Goal: Task Accomplishment & Management: Use online tool/utility

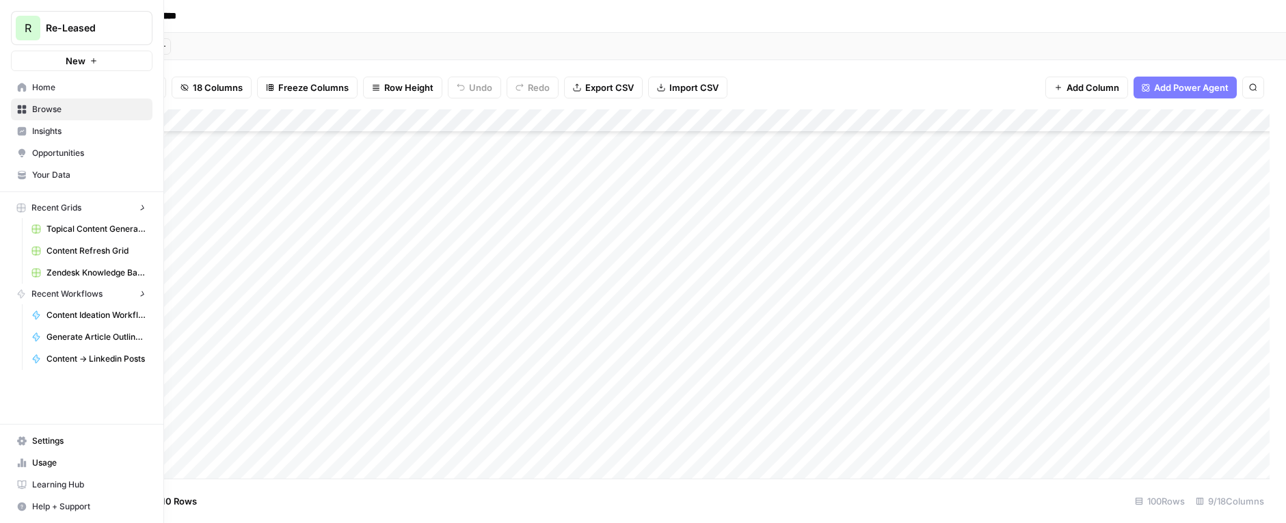
scroll to position [2000, 0]
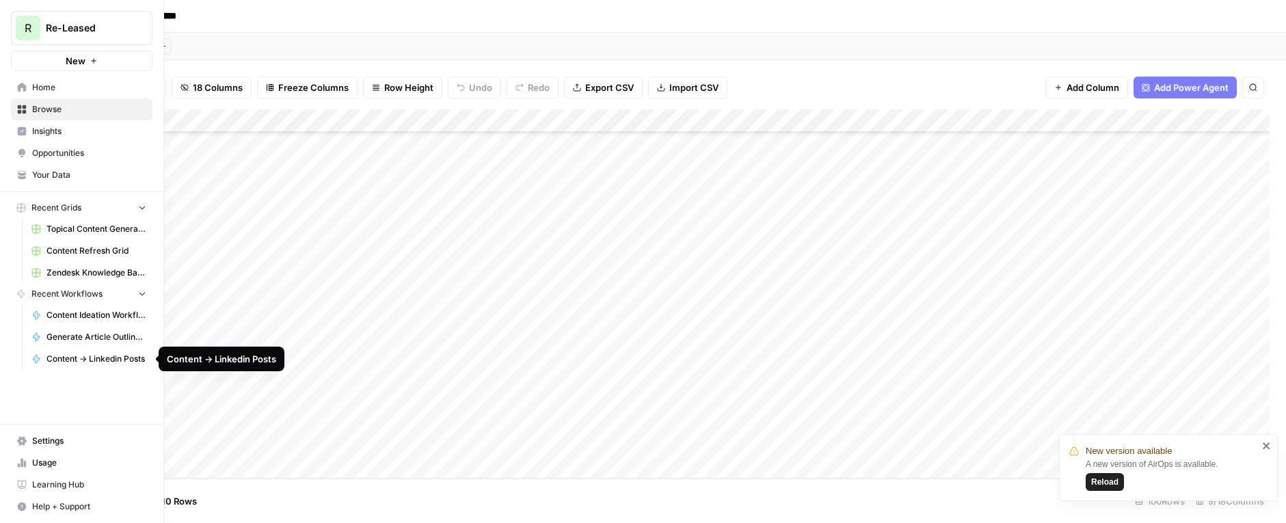
click at [78, 360] on span "Content -> Linkedin Posts" at bounding box center [96, 359] width 100 height 12
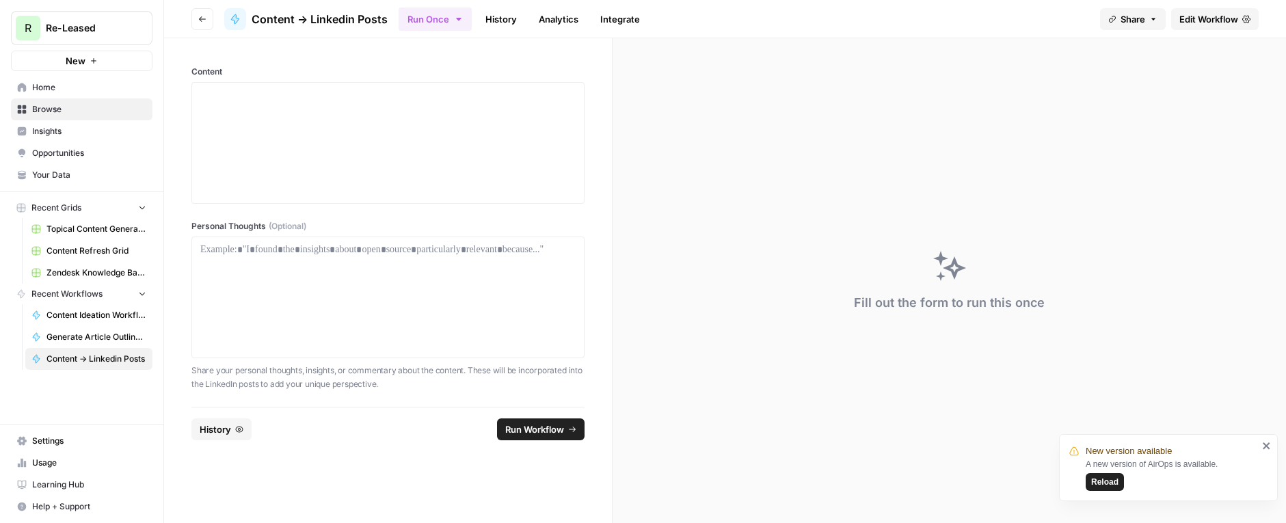
click at [69, 135] on span "Insights" at bounding box center [89, 131] width 114 height 12
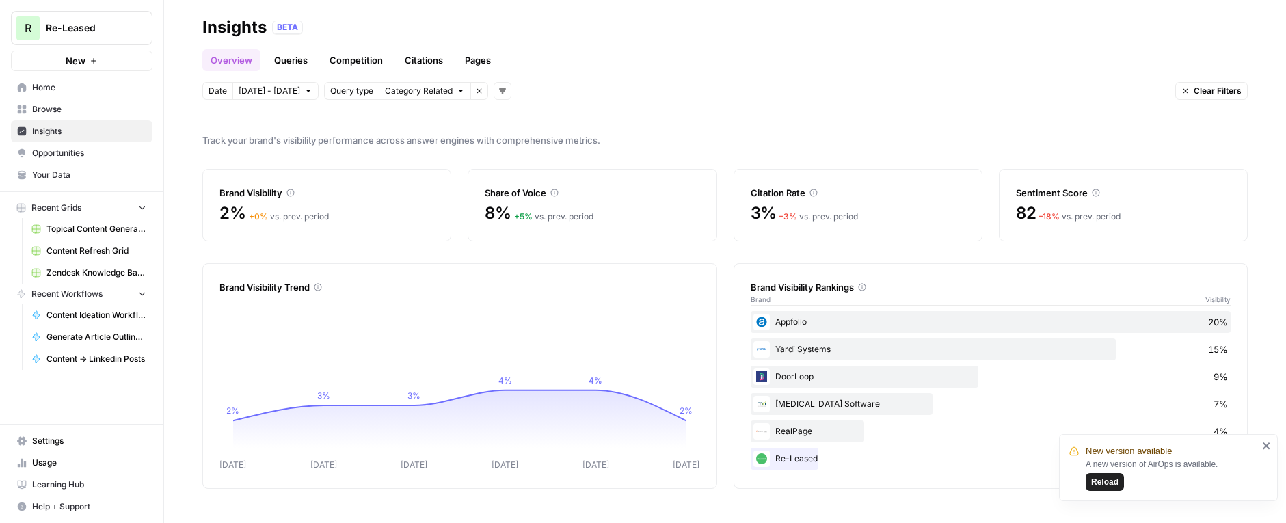
click at [289, 65] on link "Queries" at bounding box center [291, 60] width 50 height 22
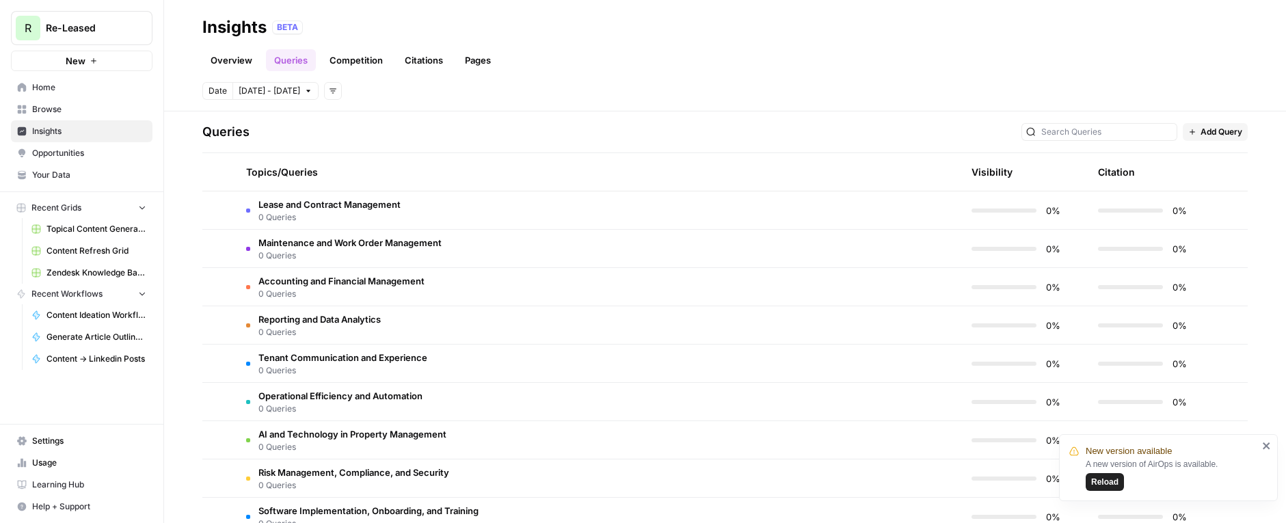
scroll to position [293, 0]
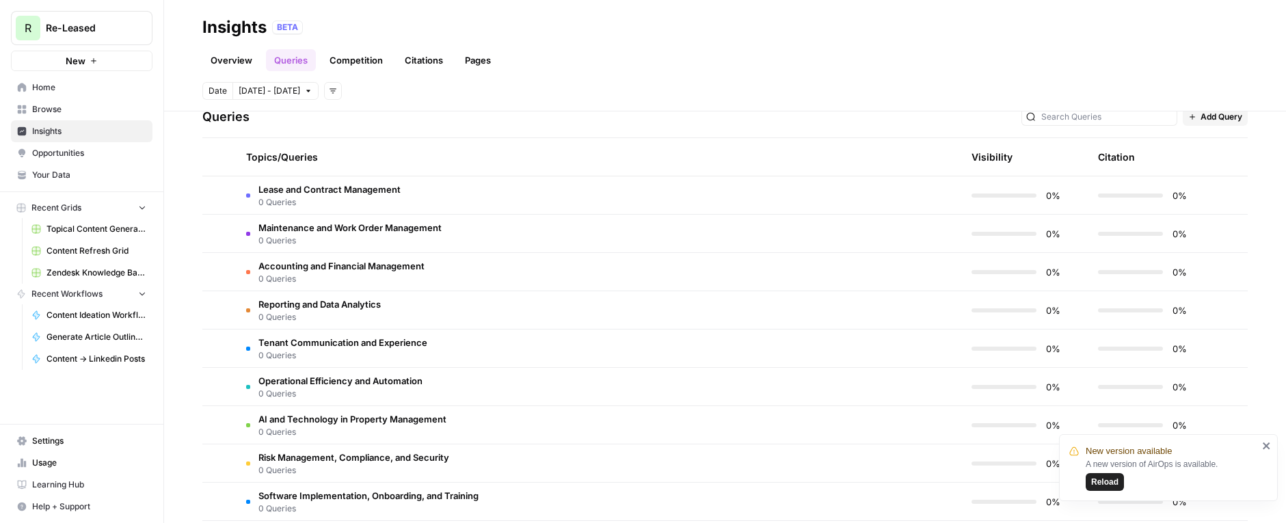
click at [411, 201] on td "Lease and Contract Management 0 Queries" at bounding box center [532, 195] width 595 height 38
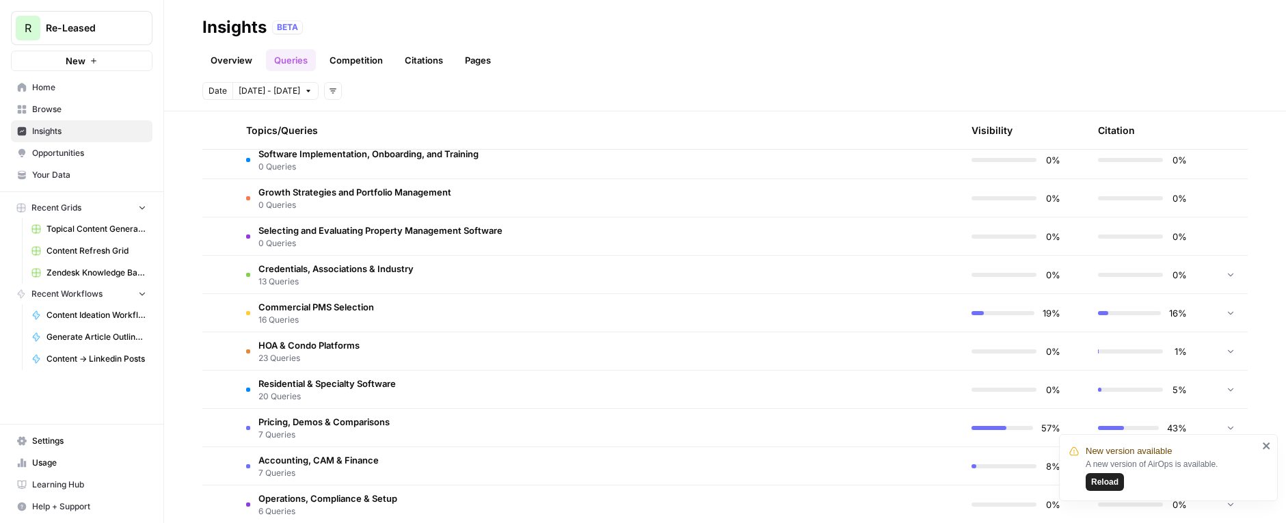
scroll to position [614, 0]
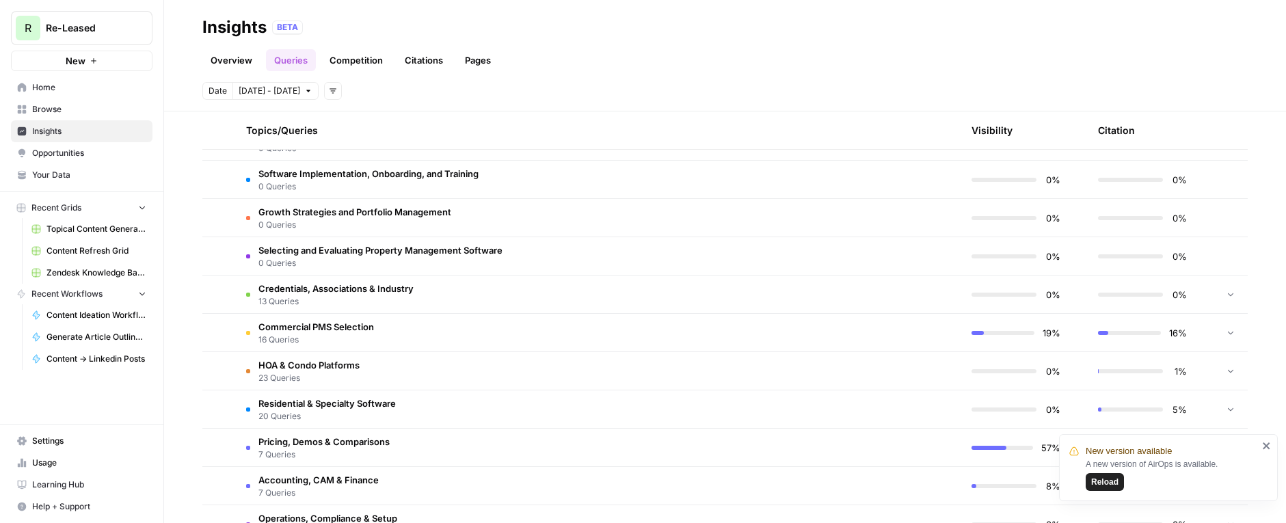
click at [316, 297] on span "13 Queries" at bounding box center [335, 301] width 155 height 12
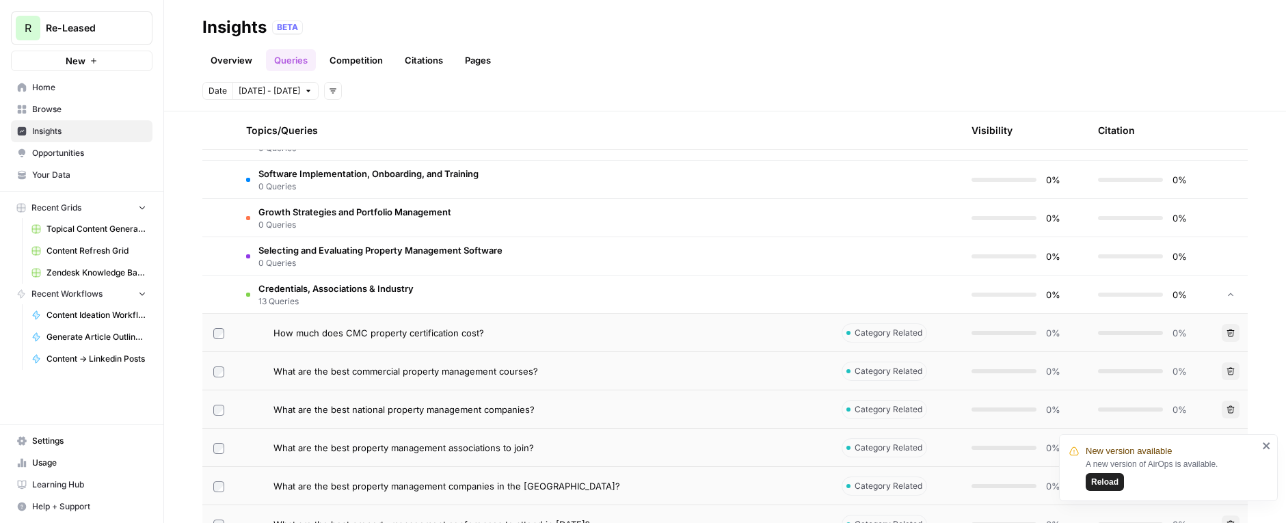
click at [319, 267] on span "0 Queries" at bounding box center [380, 263] width 244 height 12
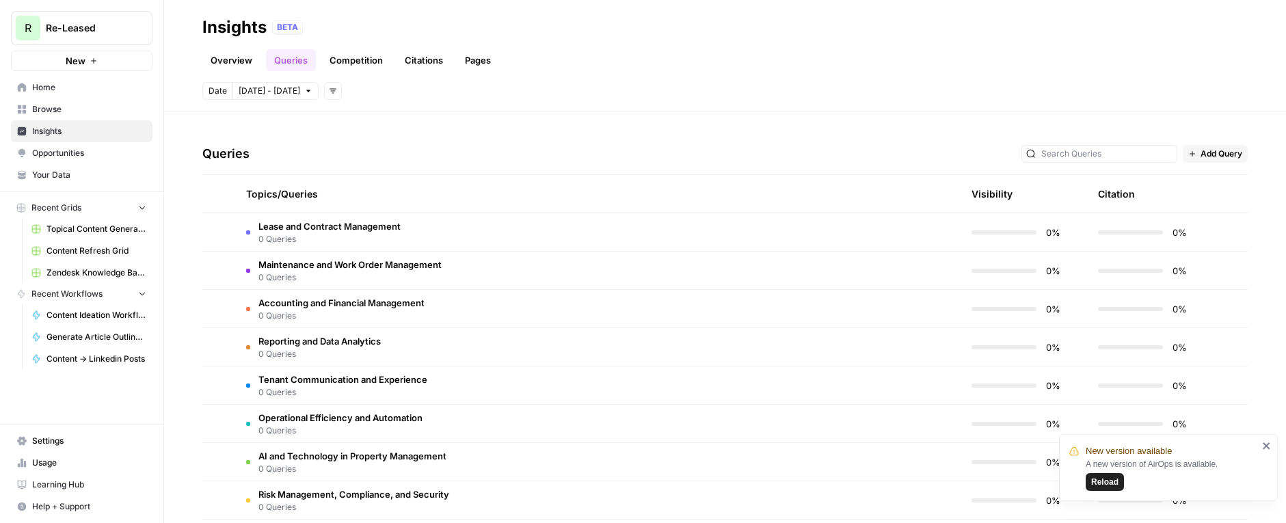
scroll to position [0, 0]
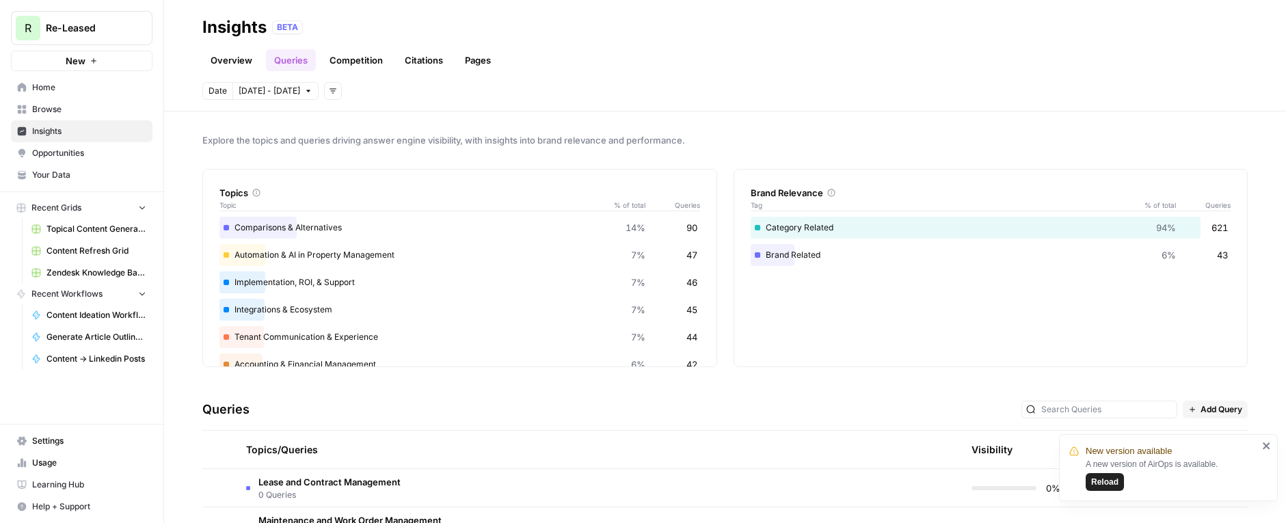
click at [830, 227] on div "Category Related 94% 621" at bounding box center [991, 228] width 481 height 22
click at [1265, 444] on icon "close" at bounding box center [1265, 445] width 7 height 7
click at [57, 87] on span "Home" at bounding box center [89, 87] width 114 height 12
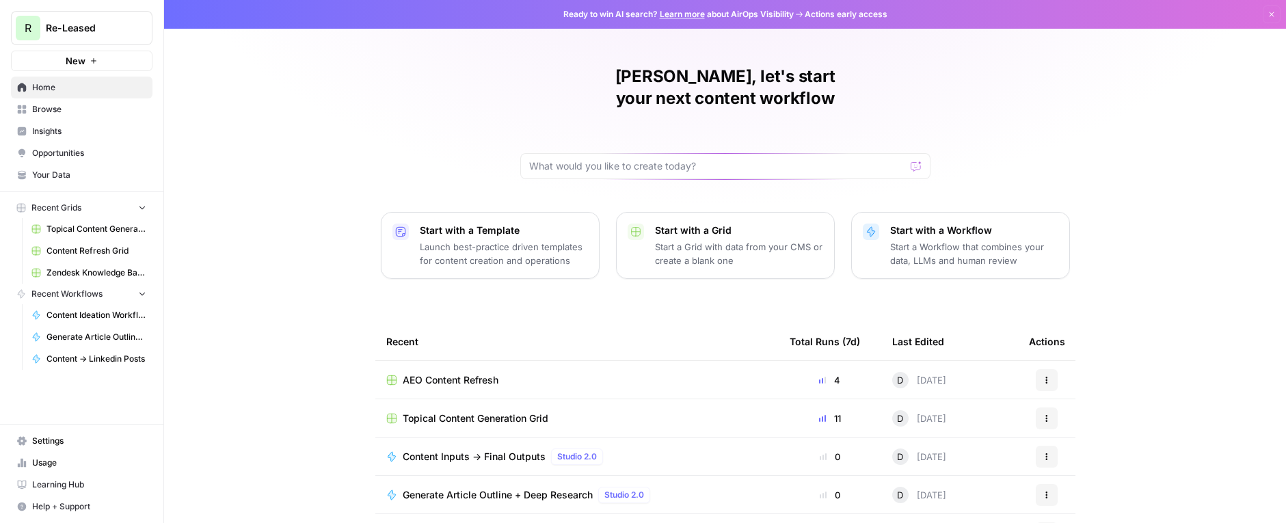
click at [482, 373] on span "AEO Content Refresh" at bounding box center [451, 380] width 96 height 14
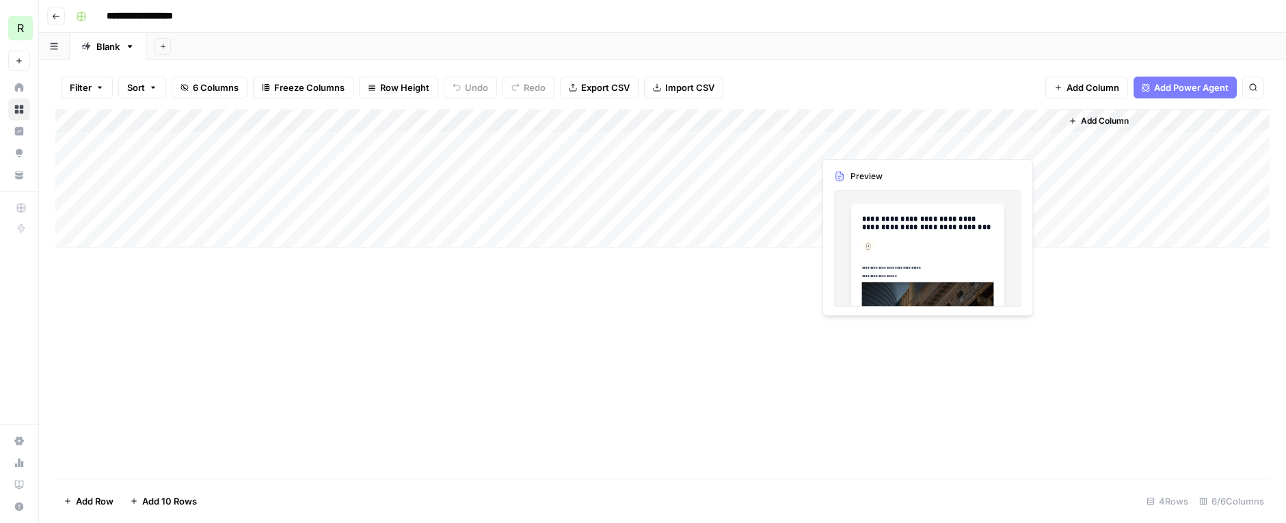
click at [869, 139] on div "Add Column" at bounding box center [662, 178] width 1214 height 138
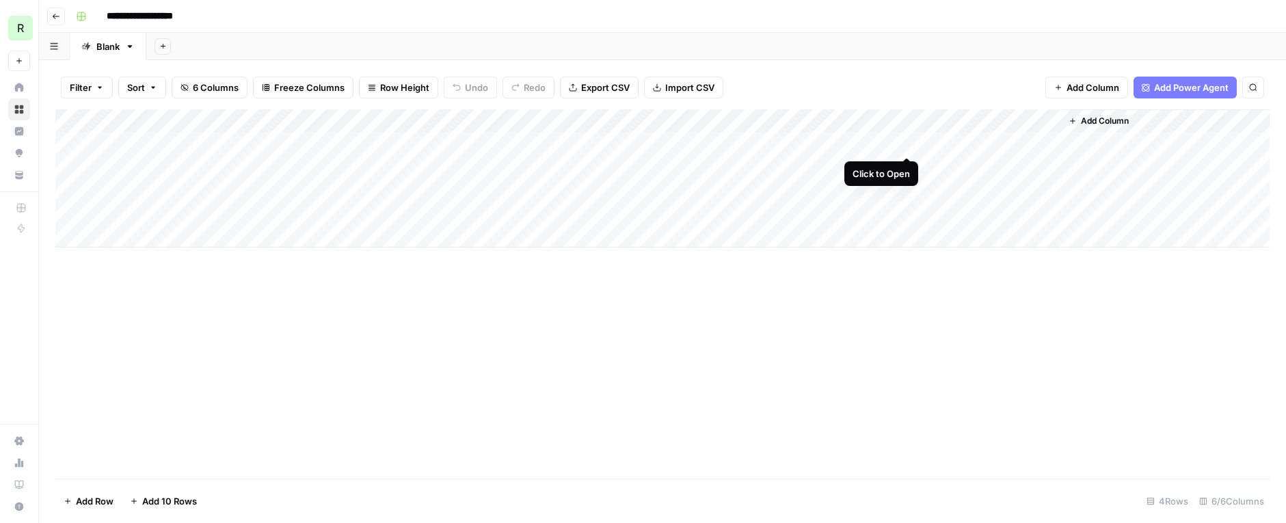
click at [905, 144] on div "Add Column" at bounding box center [662, 178] width 1214 height 138
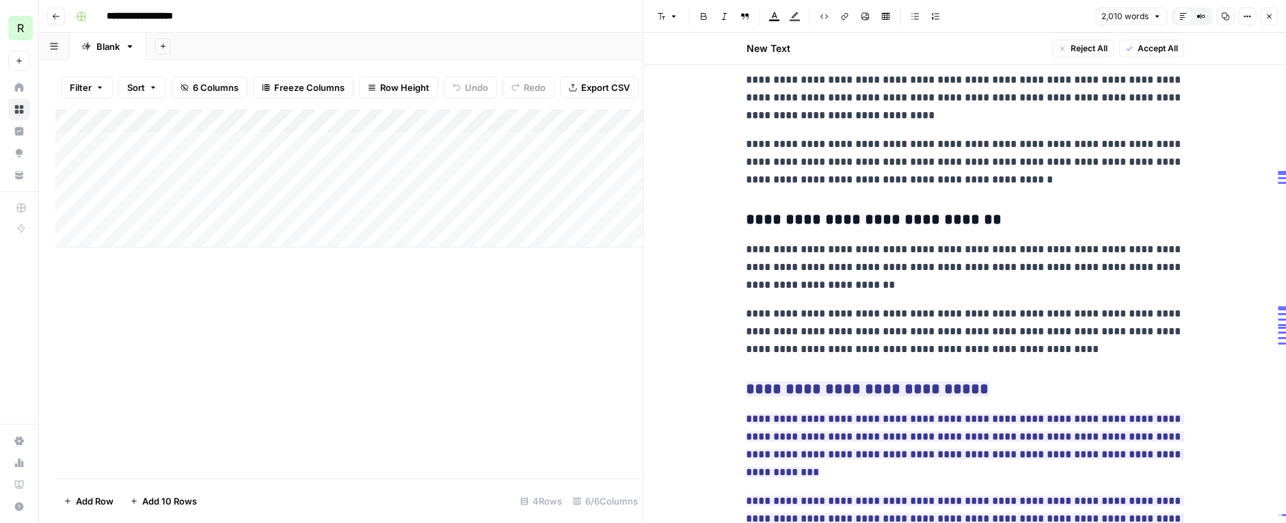
scroll to position [1923, 0]
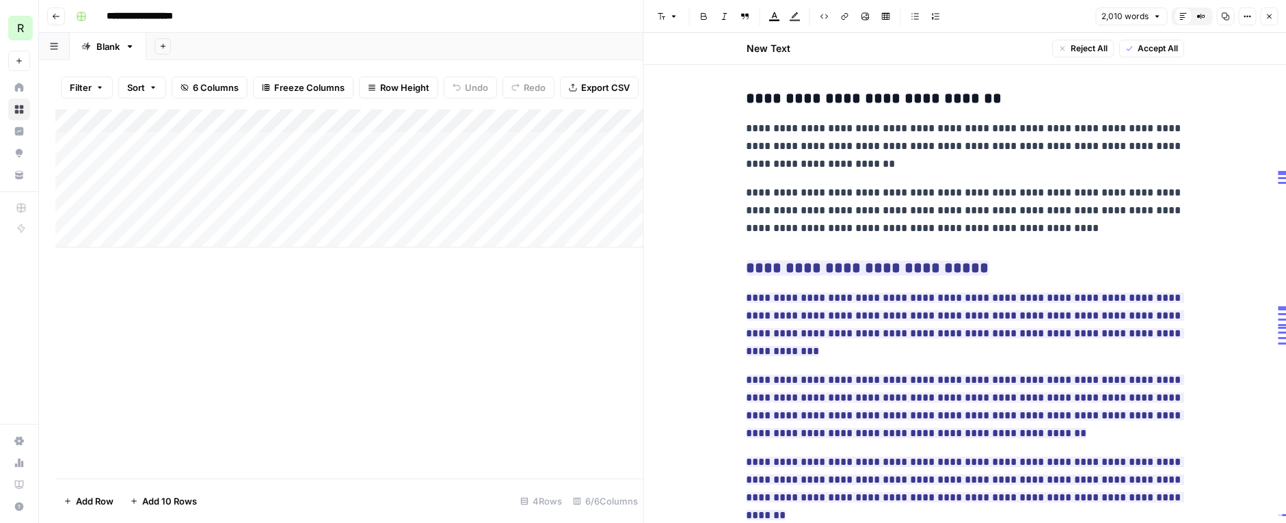
click at [569, 143] on div "Add Column" at bounding box center [349, 178] width 588 height 138
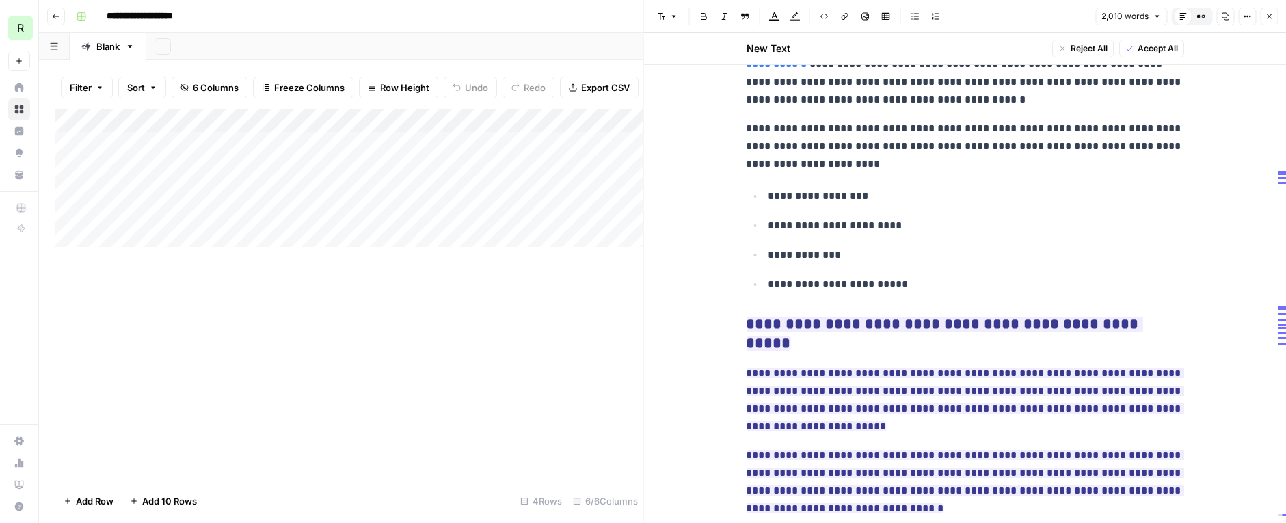
scroll to position [4009, 0]
click at [1274, 19] on button "Close" at bounding box center [1269, 17] width 18 height 18
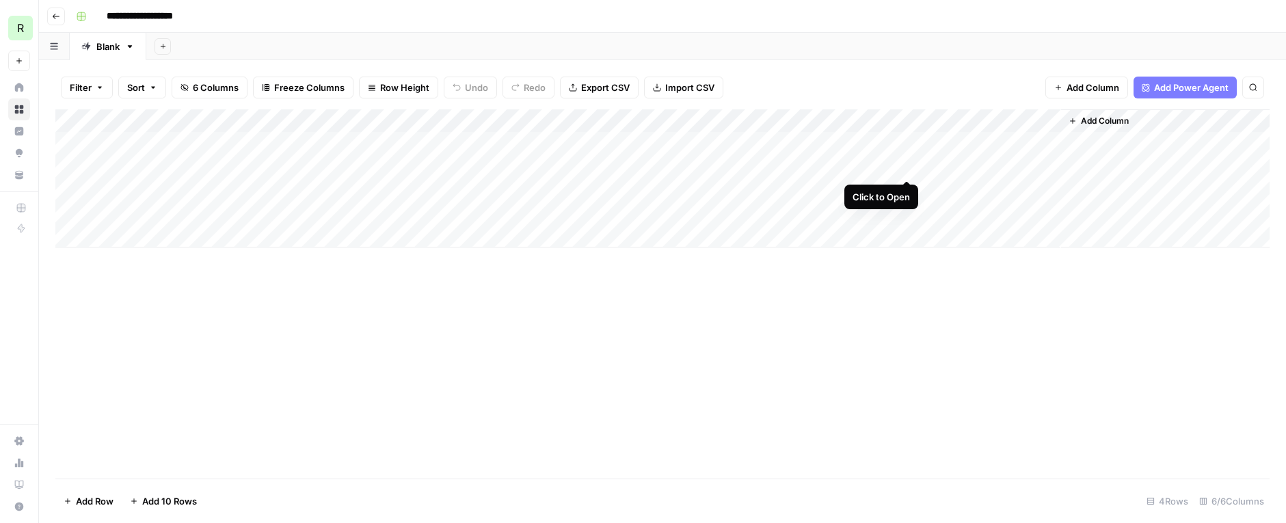
click at [906, 166] on div "Add Column" at bounding box center [662, 178] width 1214 height 138
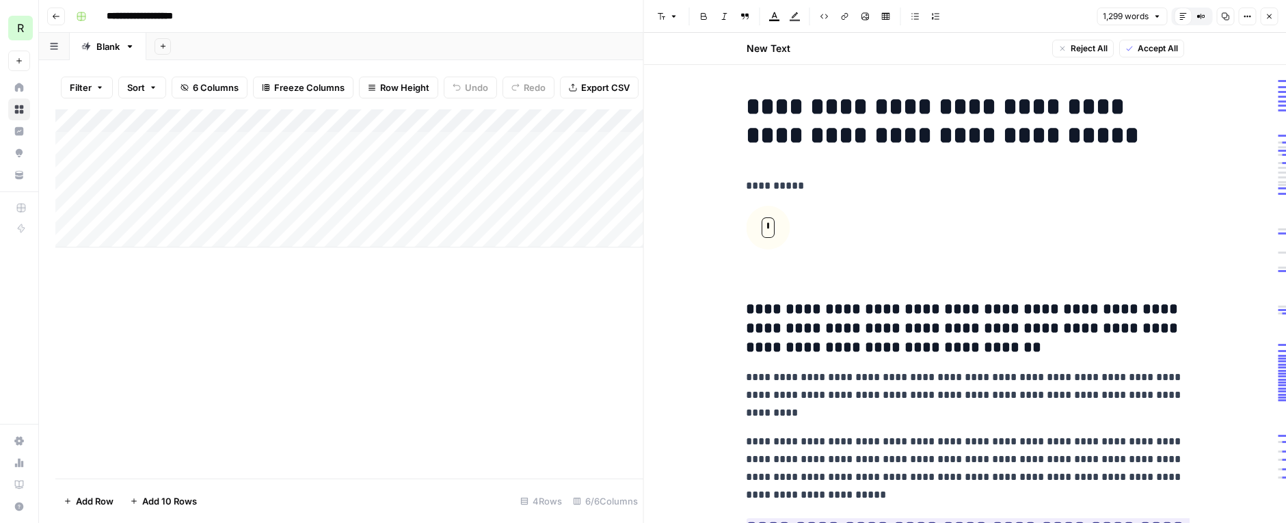
click at [532, 162] on div "Add Column" at bounding box center [349, 178] width 588 height 138
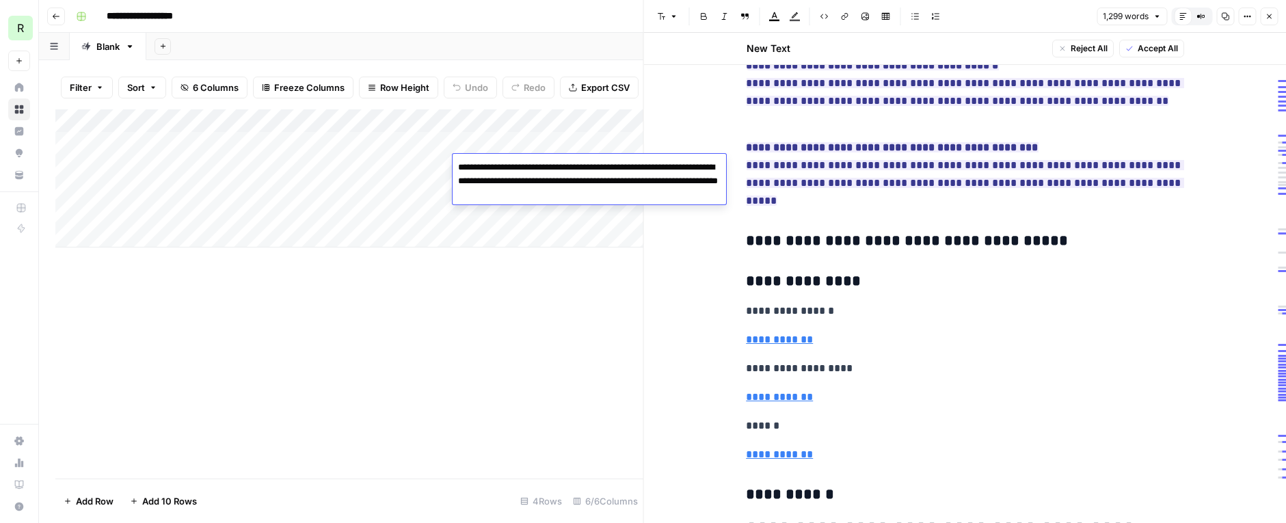
scroll to position [4513, 0]
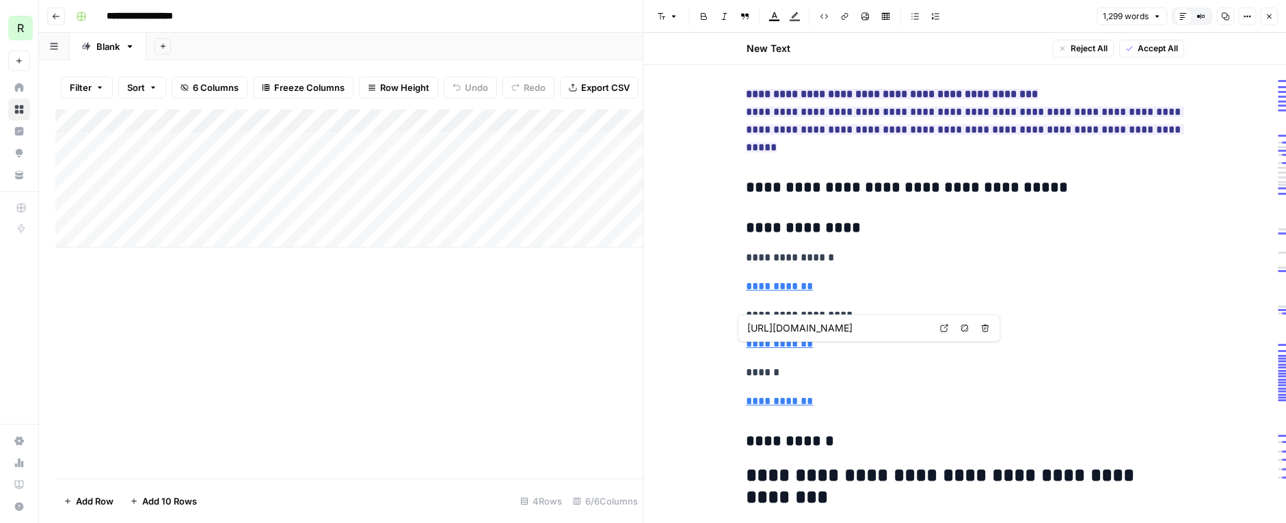
click at [470, 345] on div "Add Column" at bounding box center [349, 293] width 588 height 369
click at [1271, 18] on icon "button" at bounding box center [1269, 16] width 8 height 8
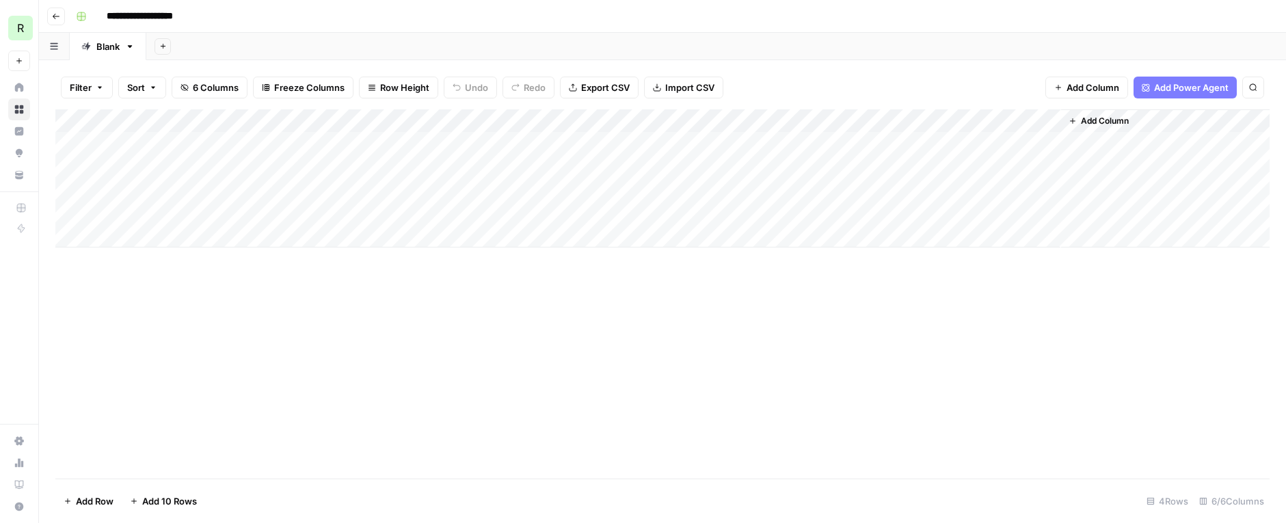
click at [52, 16] on icon "button" at bounding box center [56, 16] width 8 height 8
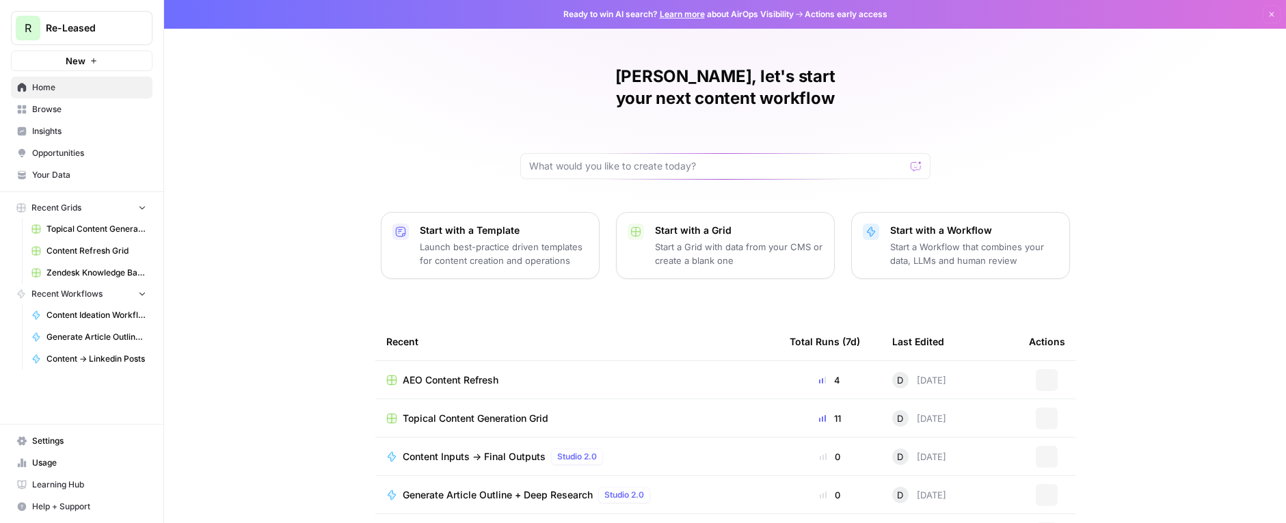
click at [101, 355] on span "Content -> Linkedin Posts" at bounding box center [96, 359] width 100 height 12
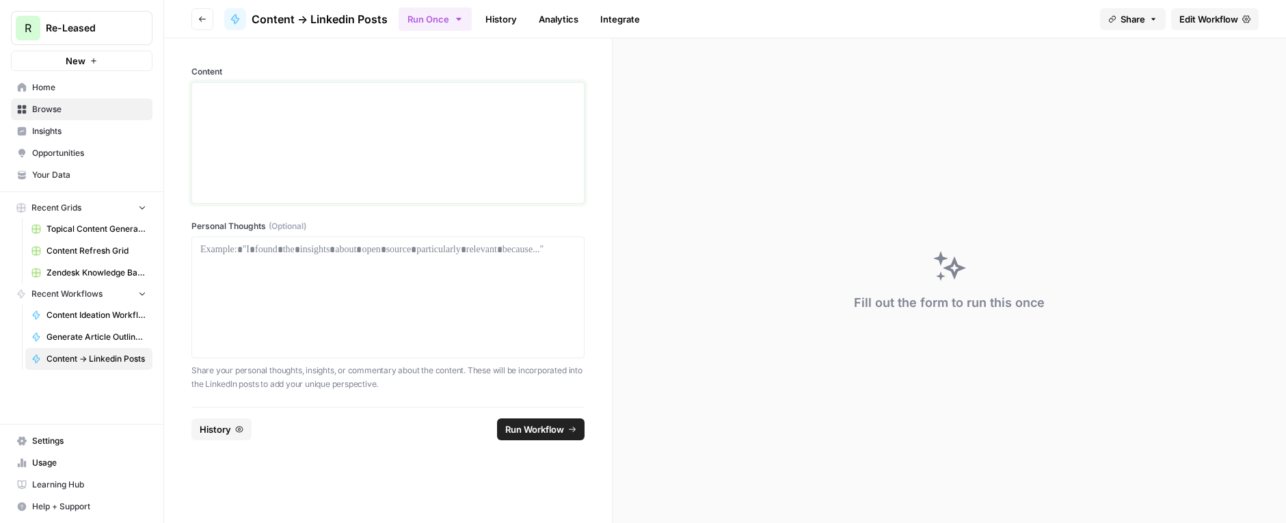
click at [256, 120] on div at bounding box center [387, 142] width 375 height 109
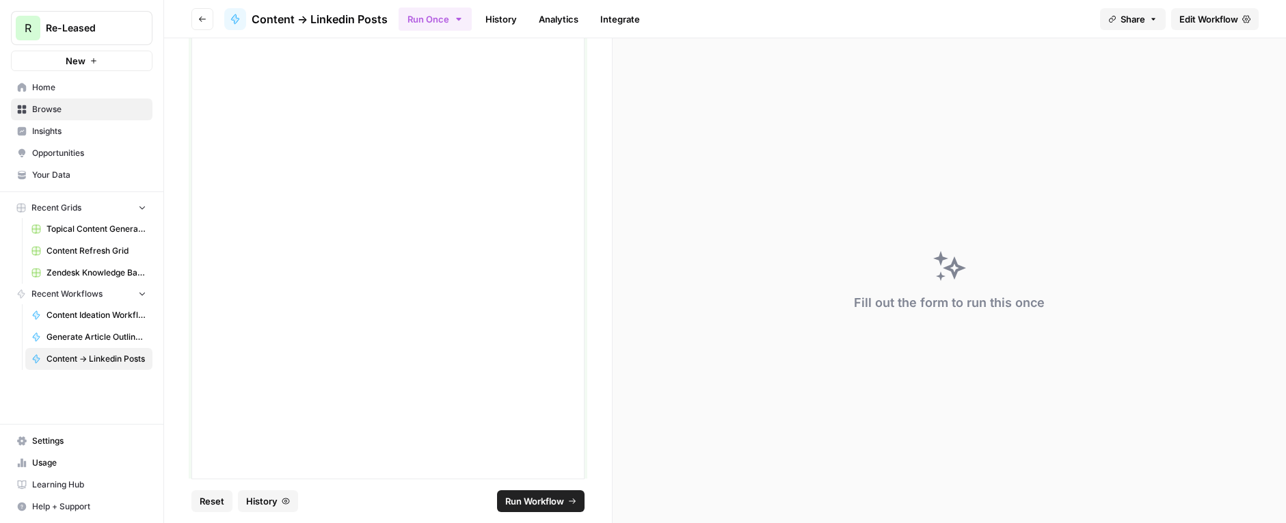
scroll to position [11944, 0]
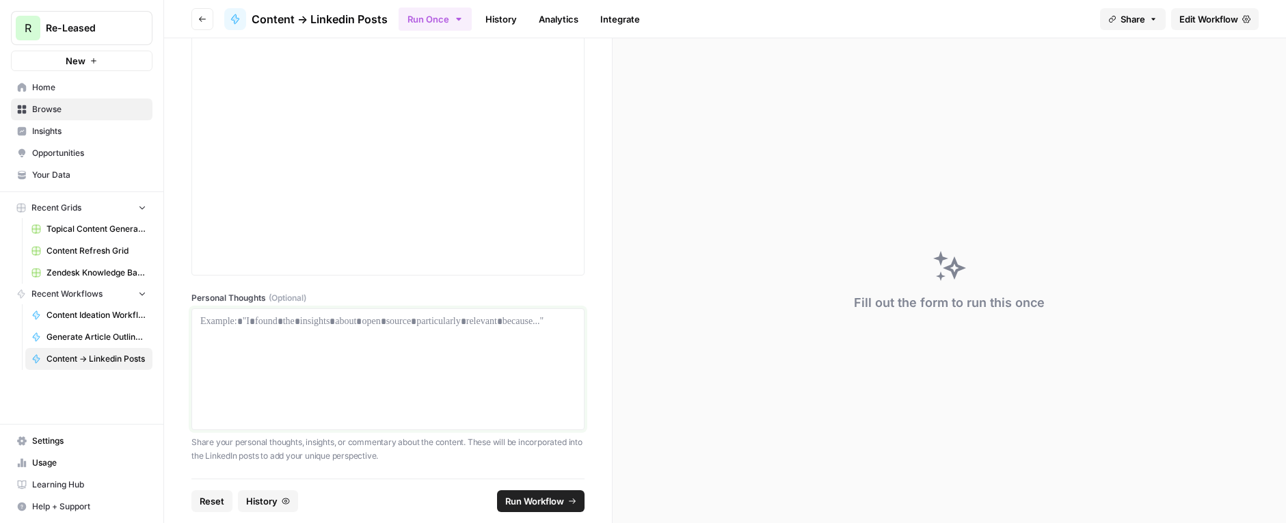
click at [299, 340] on div at bounding box center [387, 368] width 375 height 109
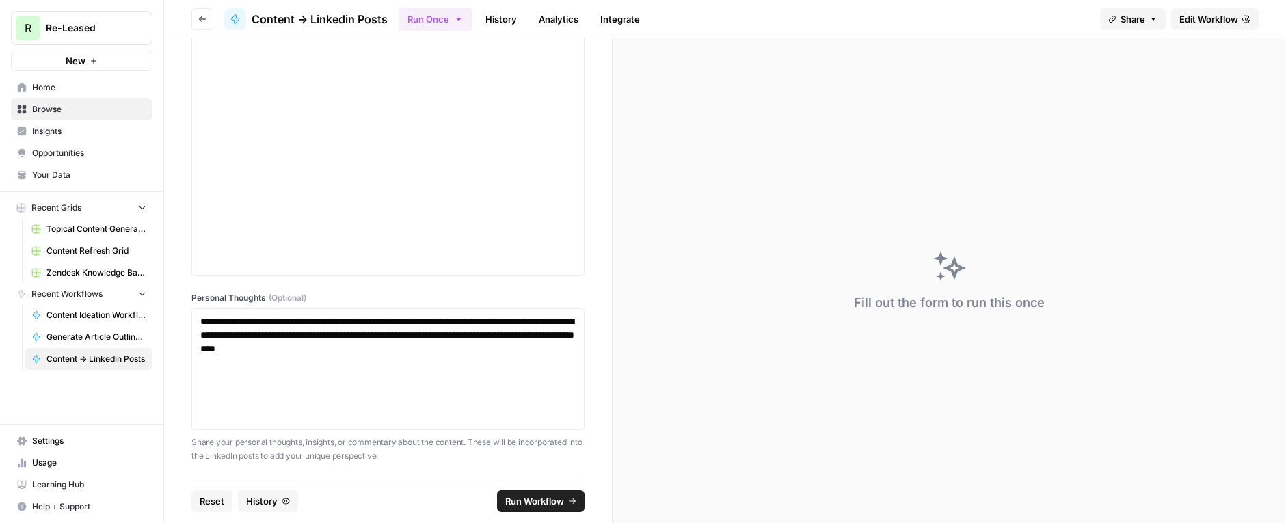
click at [543, 498] on span "Run Workflow" at bounding box center [534, 501] width 59 height 14
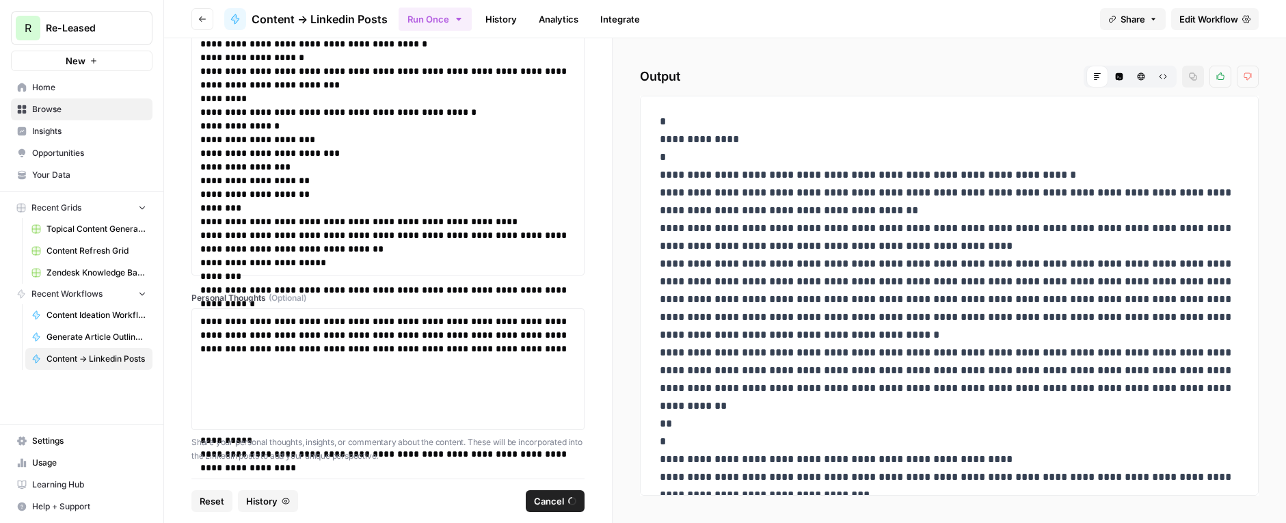
click at [64, 149] on span "Opportunities" at bounding box center [89, 153] width 114 height 12
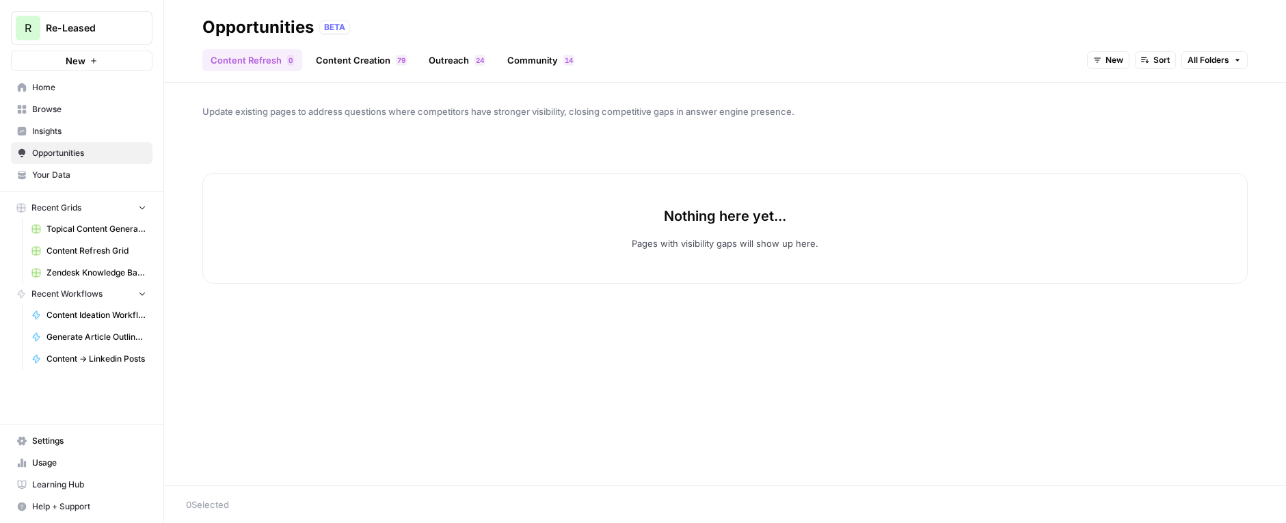
click at [54, 137] on link "Insights" at bounding box center [81, 131] width 141 height 22
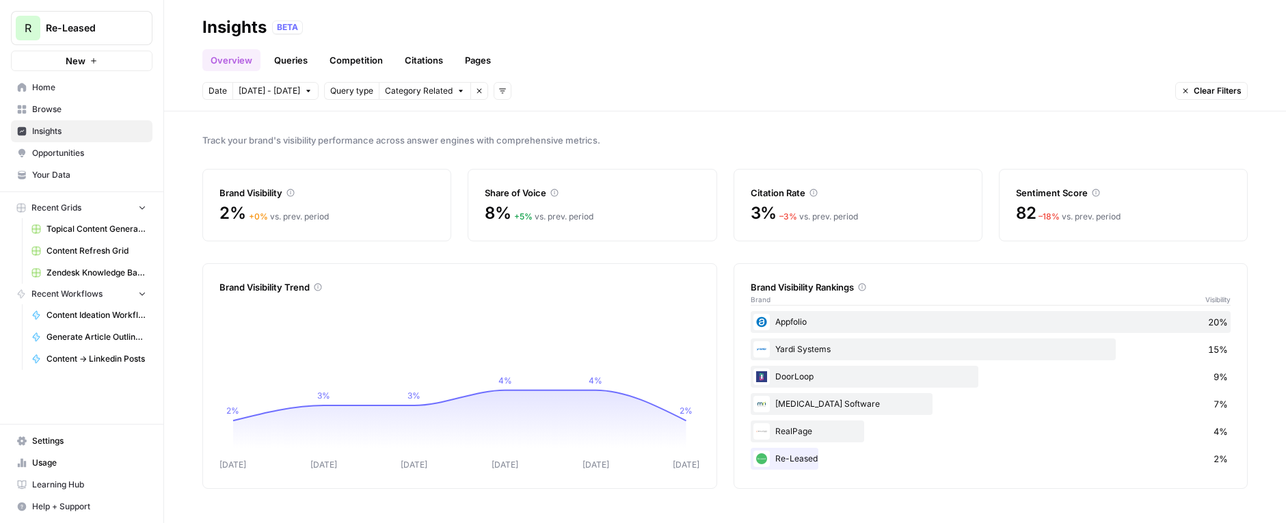
click at [286, 55] on link "Queries" at bounding box center [291, 60] width 50 height 22
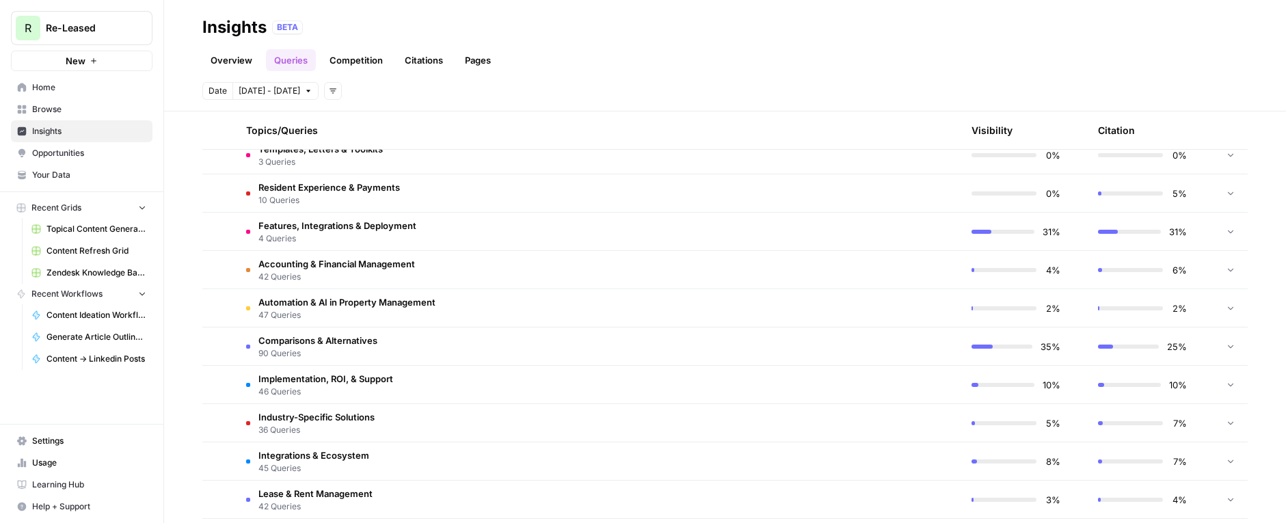
scroll to position [755, 0]
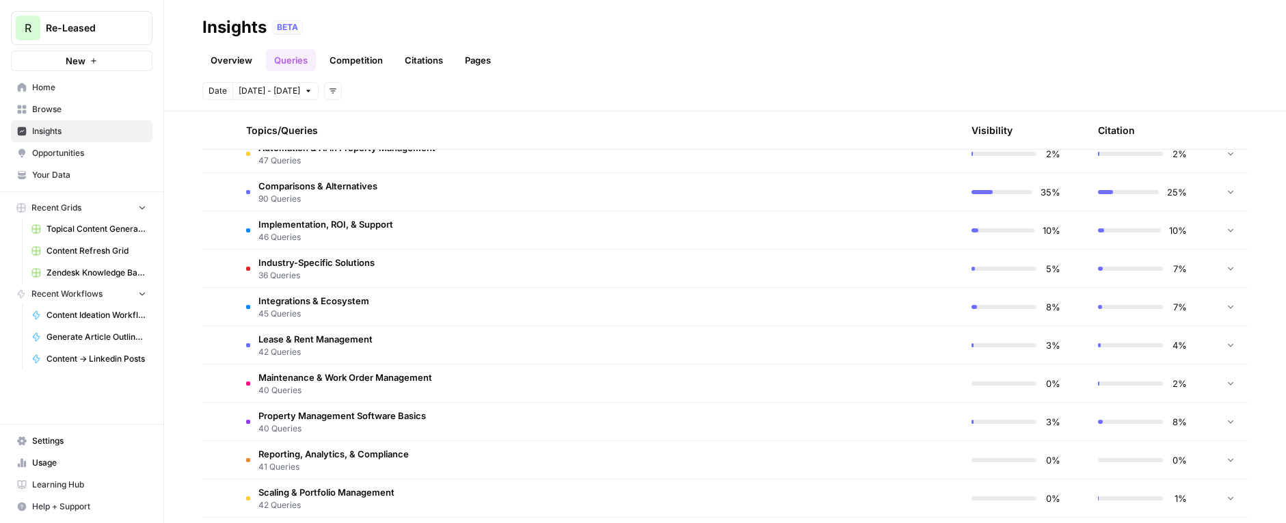
click at [369, 309] on td "Integrations & Ecosystem 45 Queries" at bounding box center [532, 307] width 595 height 38
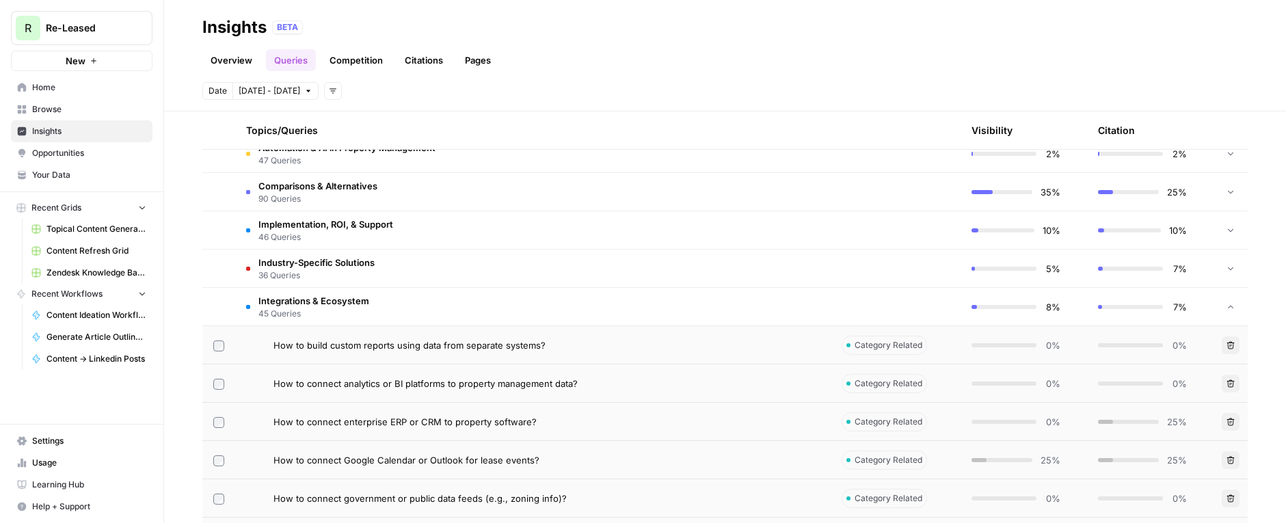
click at [389, 305] on td "Integrations & Ecosystem 45 Queries" at bounding box center [532, 307] width 595 height 38
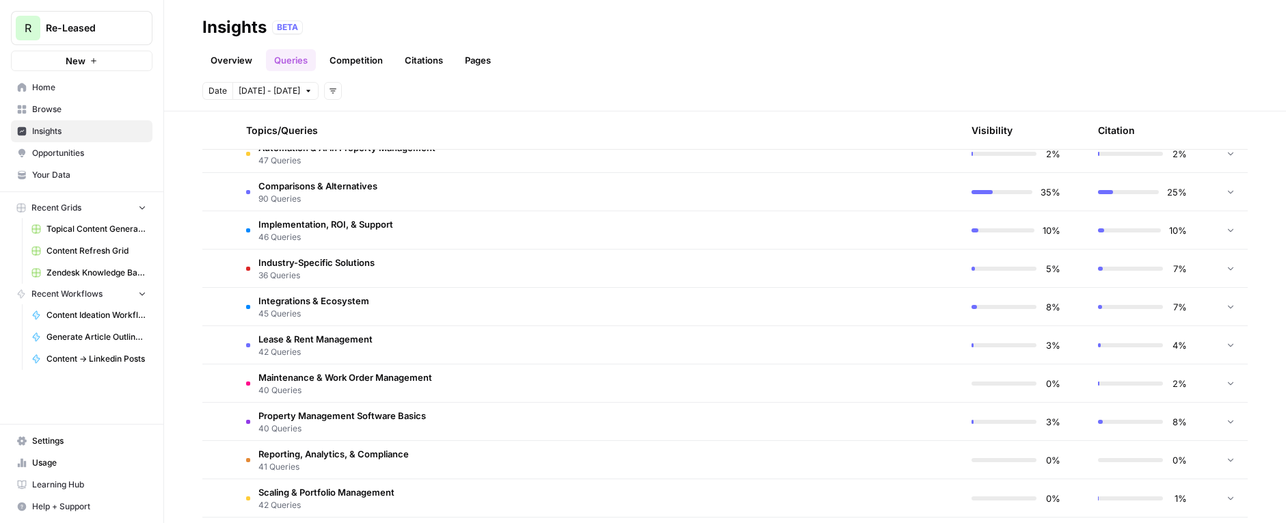
click at [379, 347] on td "Lease & Rent Management 42 Queries" at bounding box center [532, 345] width 595 height 38
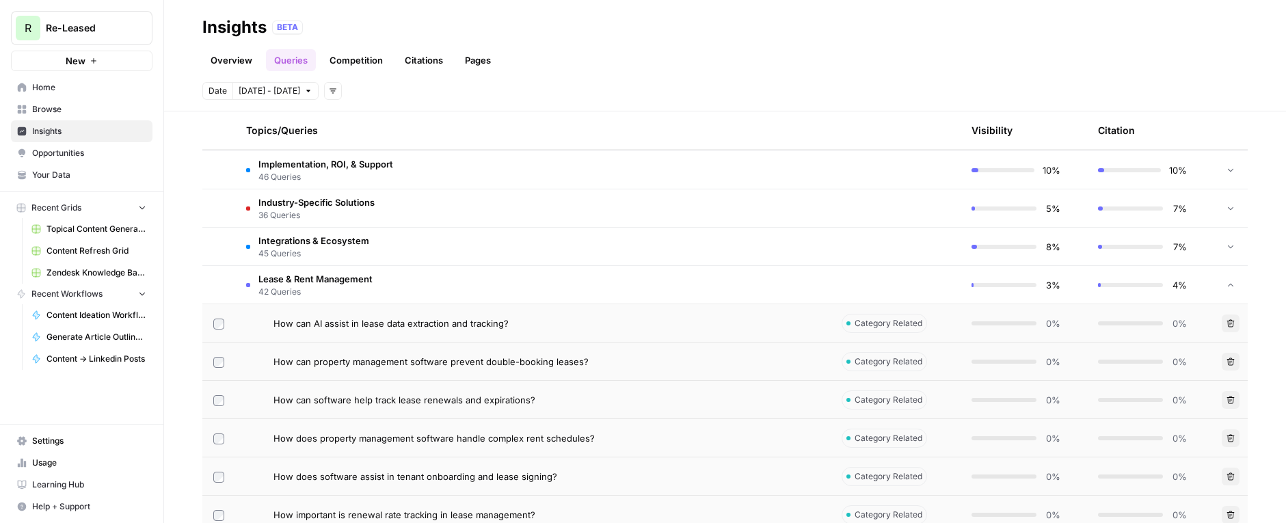
scroll to position [828, 0]
